Goal: Navigation & Orientation: Find specific page/section

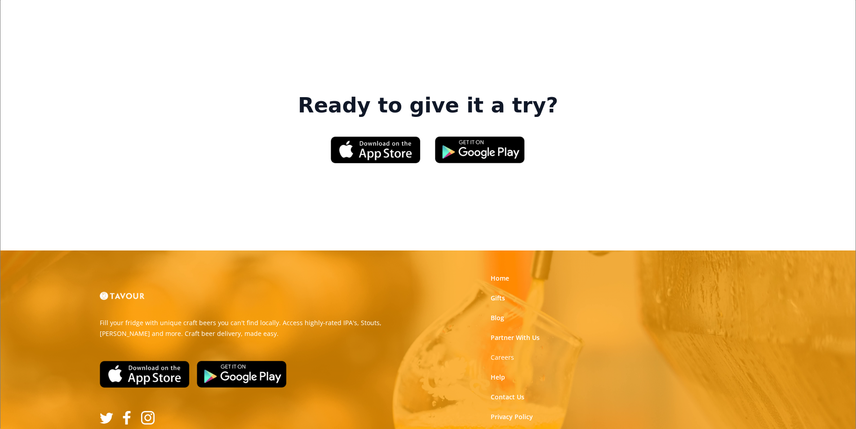
scroll to position [1361, 0]
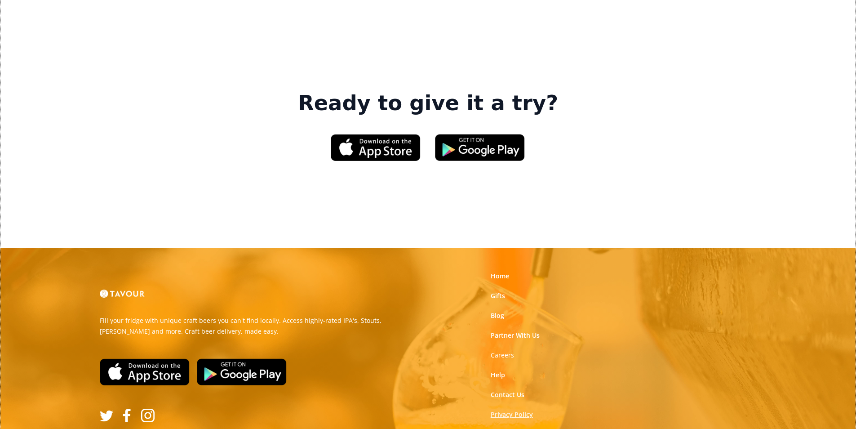
click at [527, 410] on link "Privacy Policy" at bounding box center [512, 414] width 42 height 9
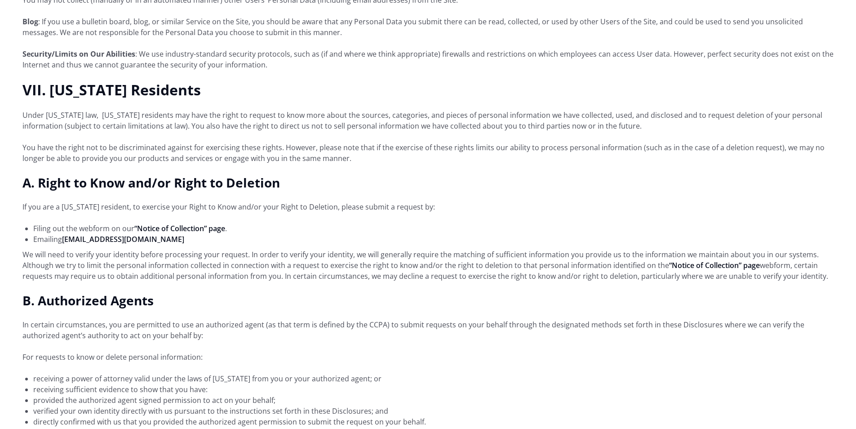
scroll to position [1798, 0]
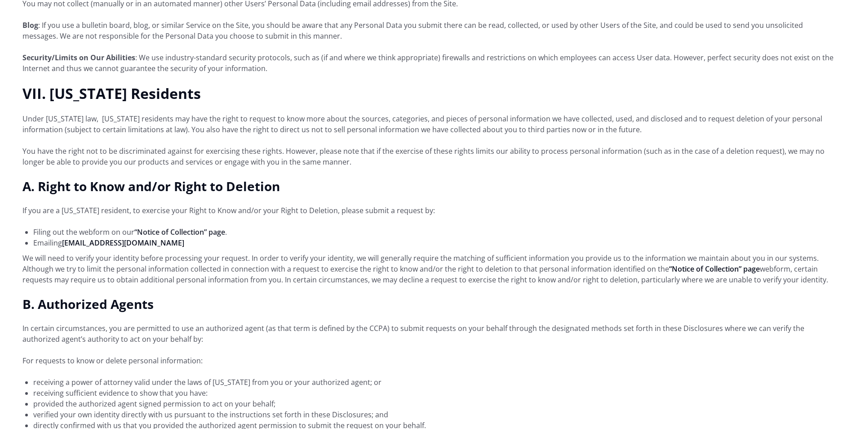
click at [197, 227] on link "“Notice of Collection” page" at bounding box center [179, 232] width 91 height 10
